Goal: Information Seeking & Learning: Learn about a topic

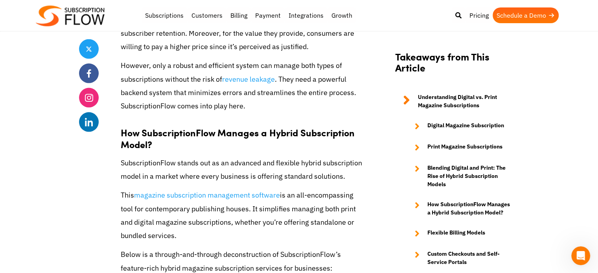
scroll to position [1683, 0]
click at [192, 190] on link "magazine subscription management software" at bounding box center [207, 194] width 146 height 9
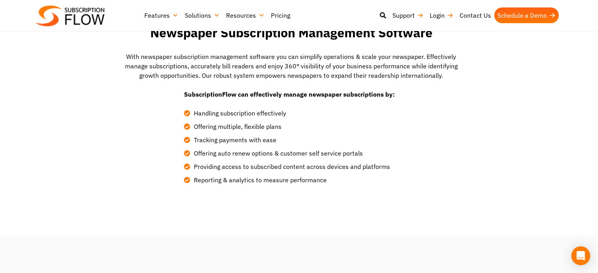
scroll to position [1656, 0]
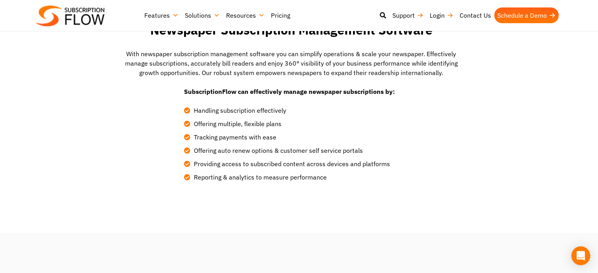
click at [281, 16] on link "Pricing" at bounding box center [281, 15] width 26 height 16
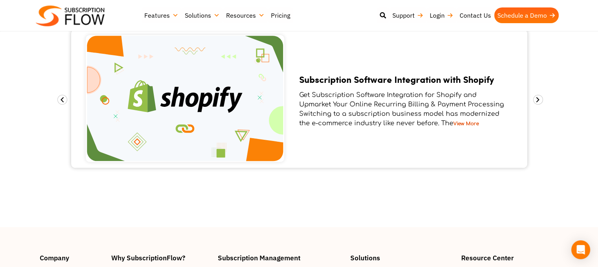
scroll to position [1029, 0]
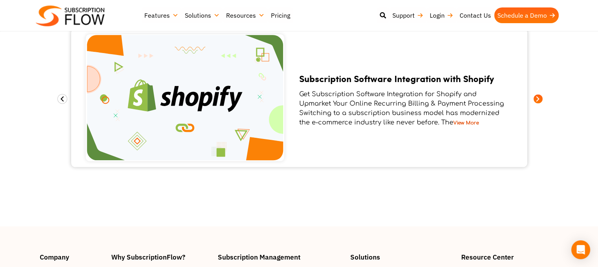
click at [538, 94] on span at bounding box center [538, 99] width 10 height 10
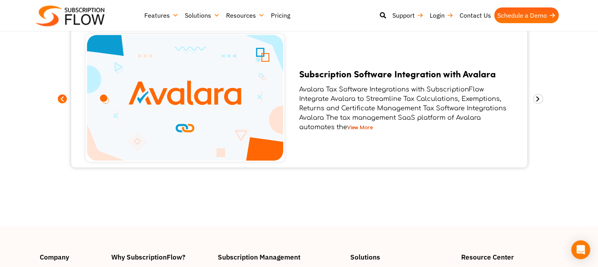
click at [61, 94] on span at bounding box center [62, 99] width 10 height 10
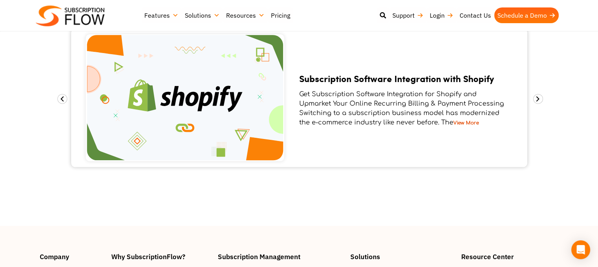
click at [466, 120] on link "View More" at bounding box center [466, 123] width 26 height 6
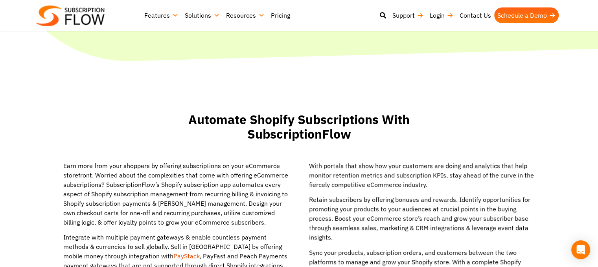
scroll to position [221, 0]
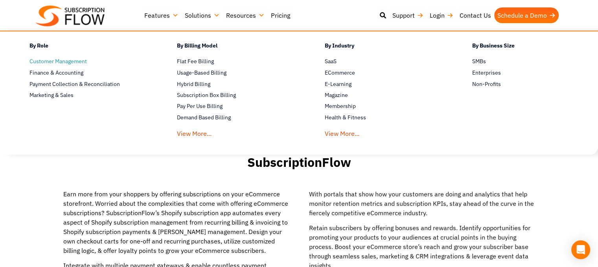
click at [53, 61] on span "Customer Management" at bounding box center [57, 61] width 57 height 8
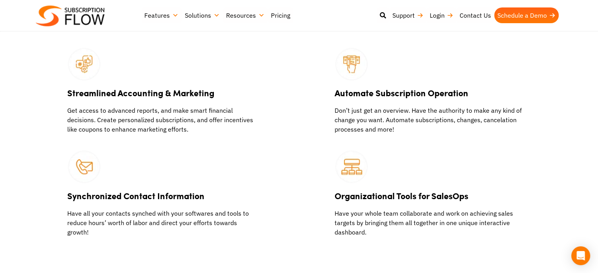
scroll to position [1324, 0]
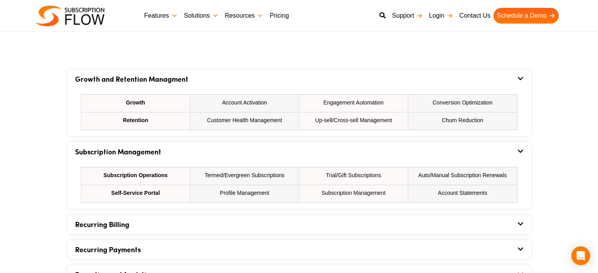
scroll to position [459, 0]
click at [519, 79] on icon at bounding box center [521, 79] width 6 height 6
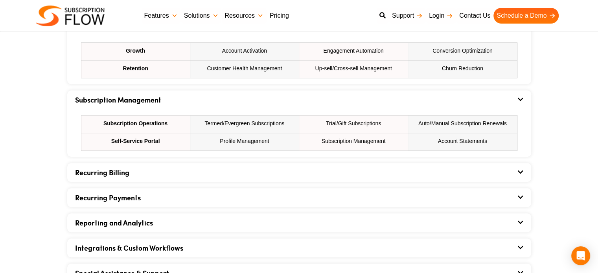
scroll to position [512, 0]
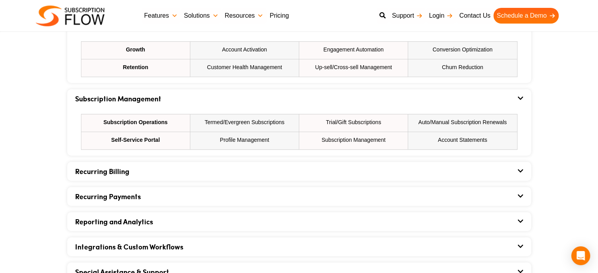
click at [522, 199] on icon at bounding box center [521, 196] width 6 height 6
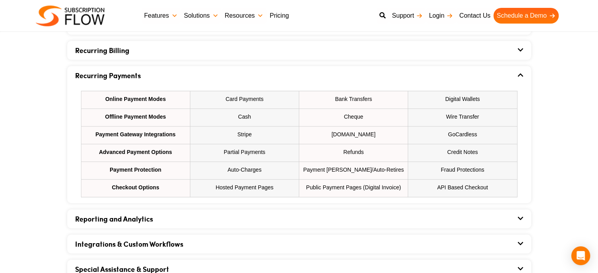
scroll to position [634, 0]
